Goal: Check status: Check status

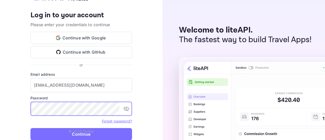
click at [93, 132] on p "© 2025 Nuitee" at bounding box center [82, 130] width 26 height 5
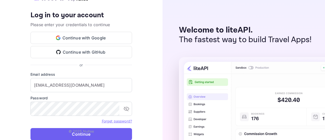
click at [105, 130] on button "Continue" at bounding box center [81, 134] width 102 height 12
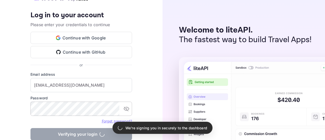
type input "[EMAIL_ADDRESS][DOMAIN_NAME]"
click at [128, 106] on icon "toggle password visibility" at bounding box center [126, 109] width 6 height 6
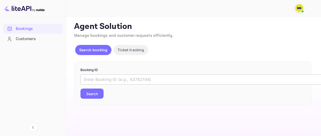
click at [144, 75] on input "text" at bounding box center [208, 79] width 254 height 10
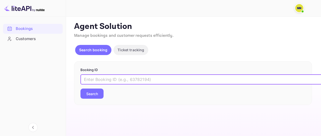
paste input "D7WraYIlA"
type input "D7WraYIlA"
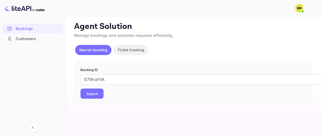
click at [100, 93] on button "Search" at bounding box center [92, 94] width 23 height 10
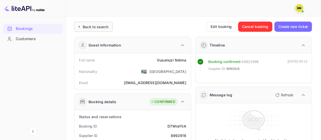
click at [97, 27] on div "Back to search" at bounding box center [96, 26] width 26 height 5
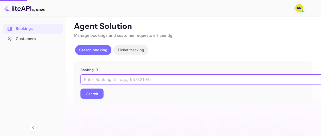
click at [106, 79] on input "text" at bounding box center [208, 79] width 254 height 10
paste input "keDR9ufK8"
type input "keDR9ufK8"
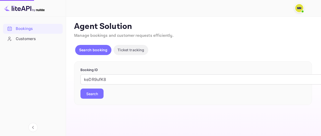
click at [94, 93] on button "Search" at bounding box center [92, 94] width 23 height 10
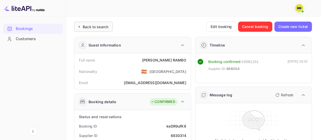
click at [97, 27] on div "Back to search" at bounding box center [96, 26] width 26 height 5
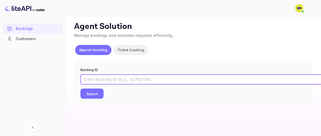
click at [108, 77] on input "text" at bounding box center [208, 79] width 254 height 10
paste input "hxleqV_5t"
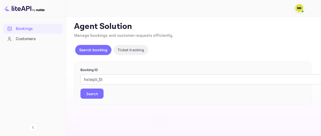
click at [89, 94] on button "Search" at bounding box center [92, 94] width 23 height 10
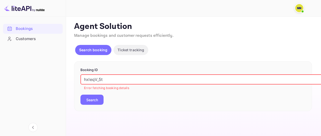
click at [114, 83] on input "hxleqV_5t" at bounding box center [208, 79] width 254 height 10
click at [85, 78] on input "hxleqV_5t" at bounding box center [208, 79] width 254 height 10
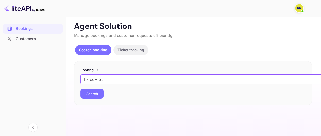
type input "hxleqV_5t"
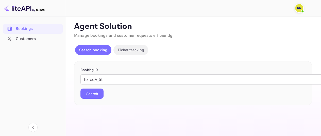
click at [89, 93] on button "Search" at bounding box center [92, 94] width 23 height 10
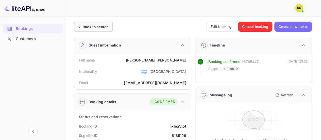
click at [91, 31] on div "Back to search" at bounding box center [93, 27] width 39 height 10
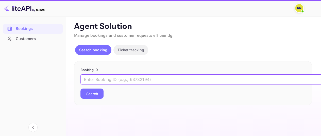
click at [95, 79] on input "text" at bounding box center [208, 79] width 254 height 10
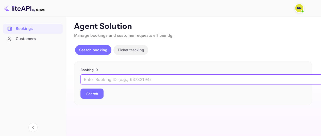
paste input "TTjFxJHli"
type input "TTjFxJHli"
click at [91, 92] on button "Search" at bounding box center [92, 94] width 23 height 10
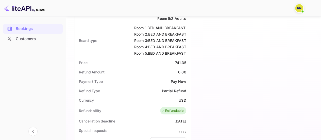
scroll to position [152, 0]
